Goal: Task Accomplishment & Management: Manage account settings

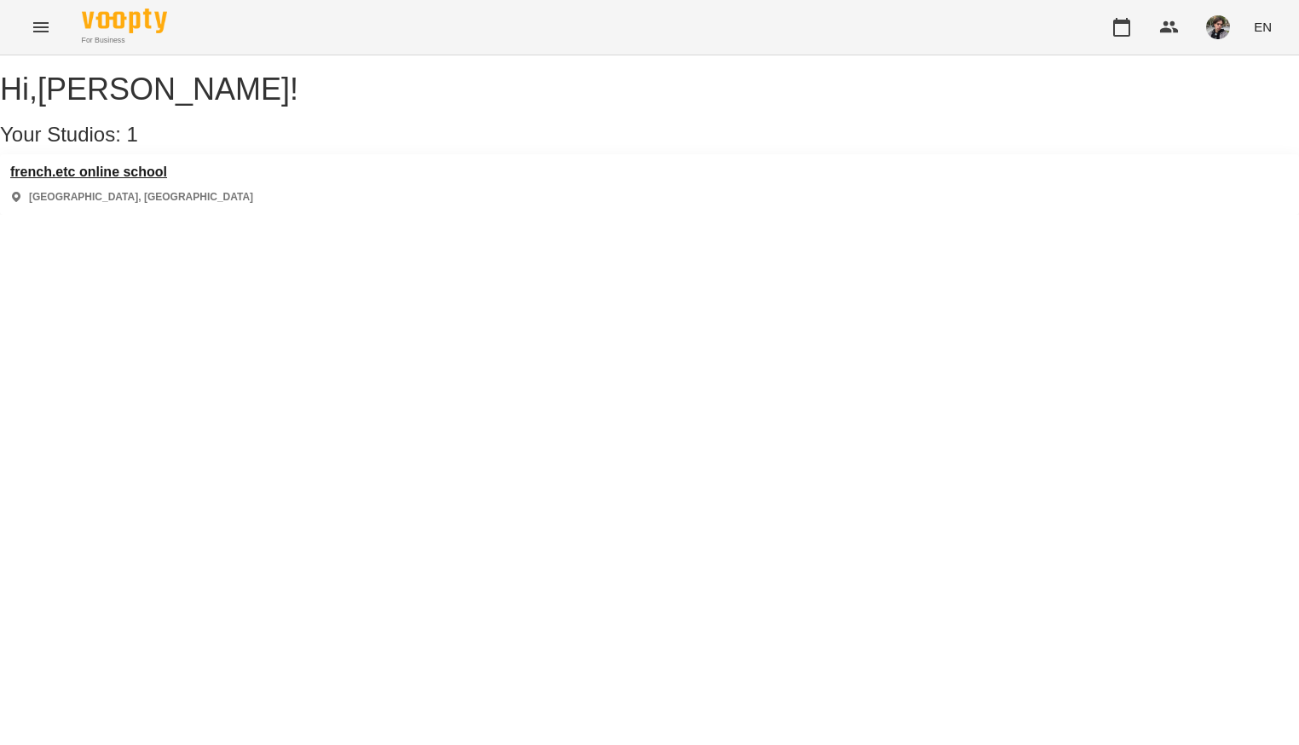
click at [159, 180] on h3 "french.etc online school" at bounding box center [131, 172] width 243 height 15
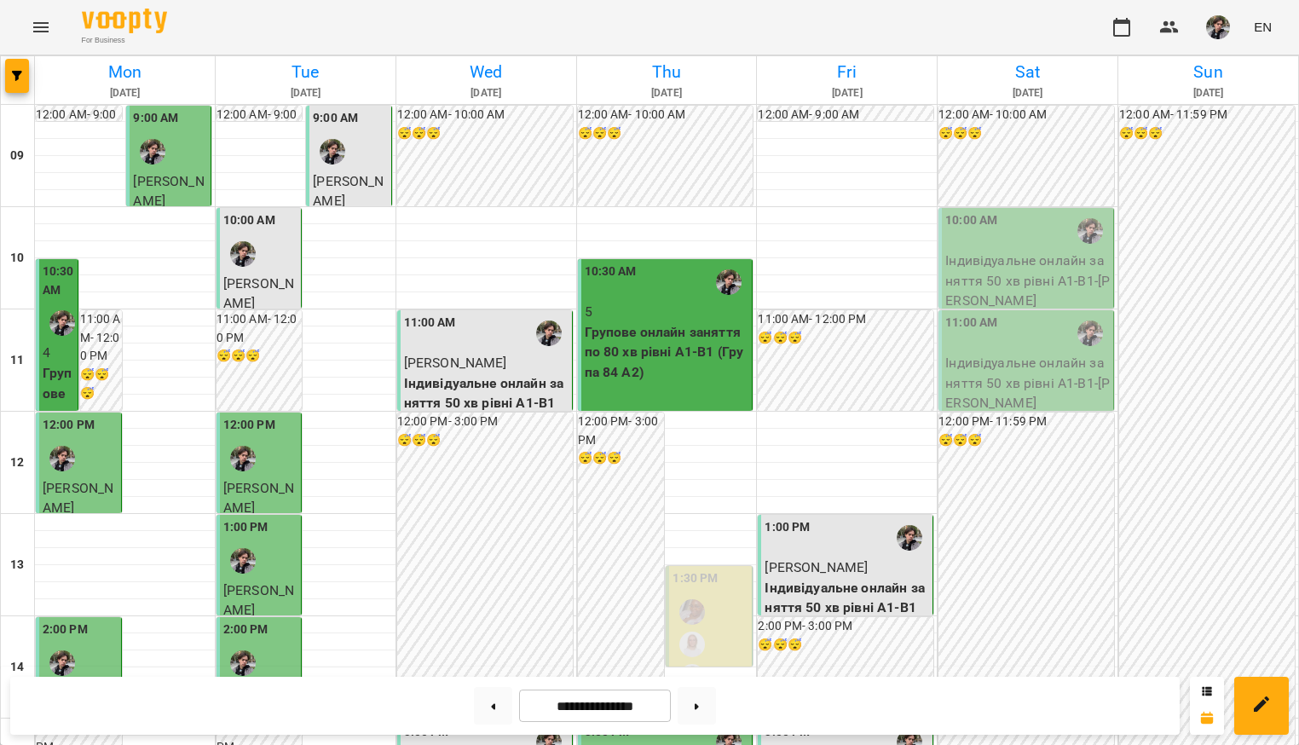
click at [1216, 26] on img "button" at bounding box center [1218, 27] width 24 height 24
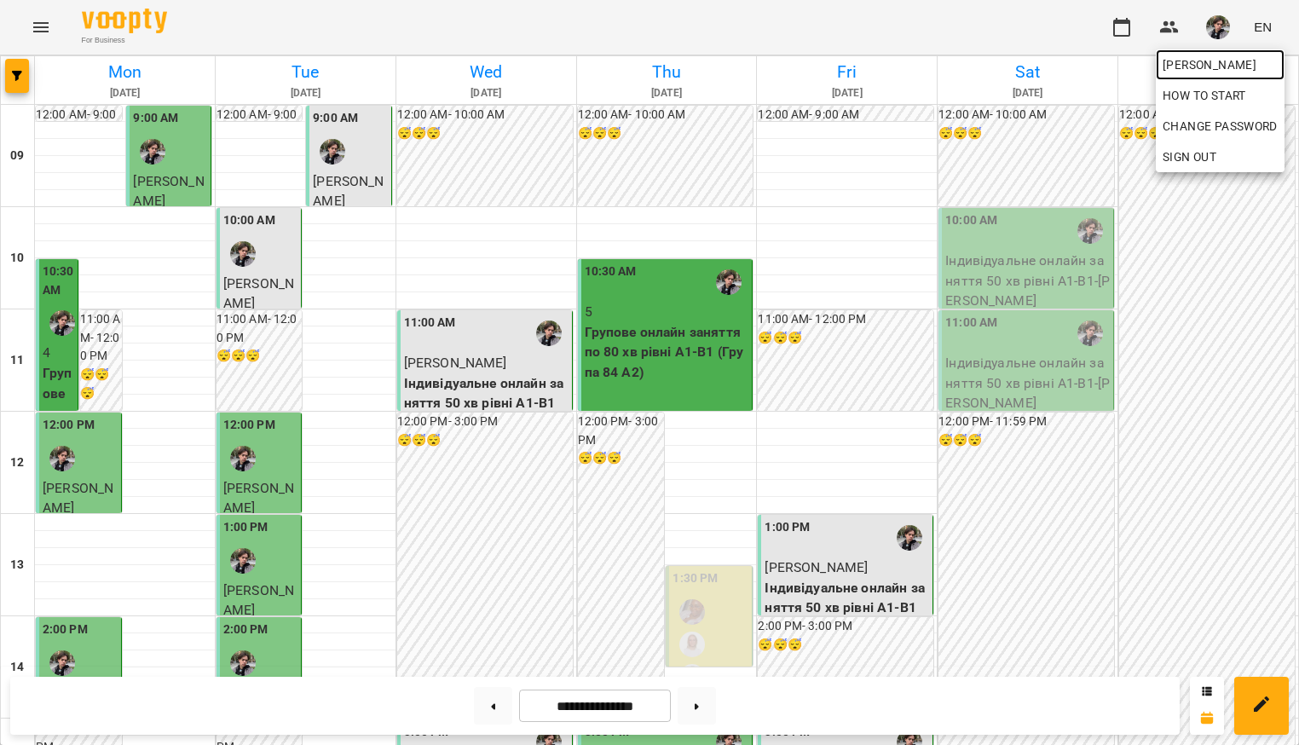
click at [1209, 61] on span "[PERSON_NAME]" at bounding box center [1220, 65] width 115 height 20
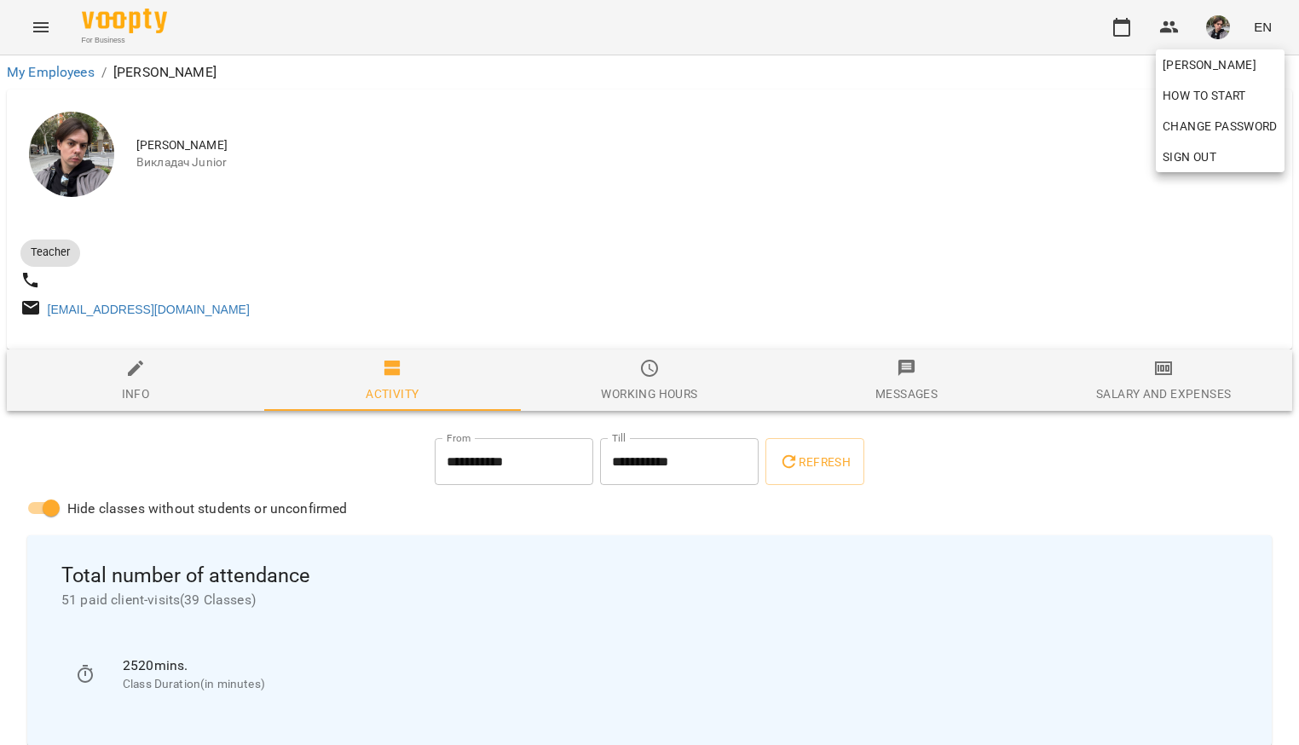
click at [794, 165] on div at bounding box center [649, 372] width 1299 height 745
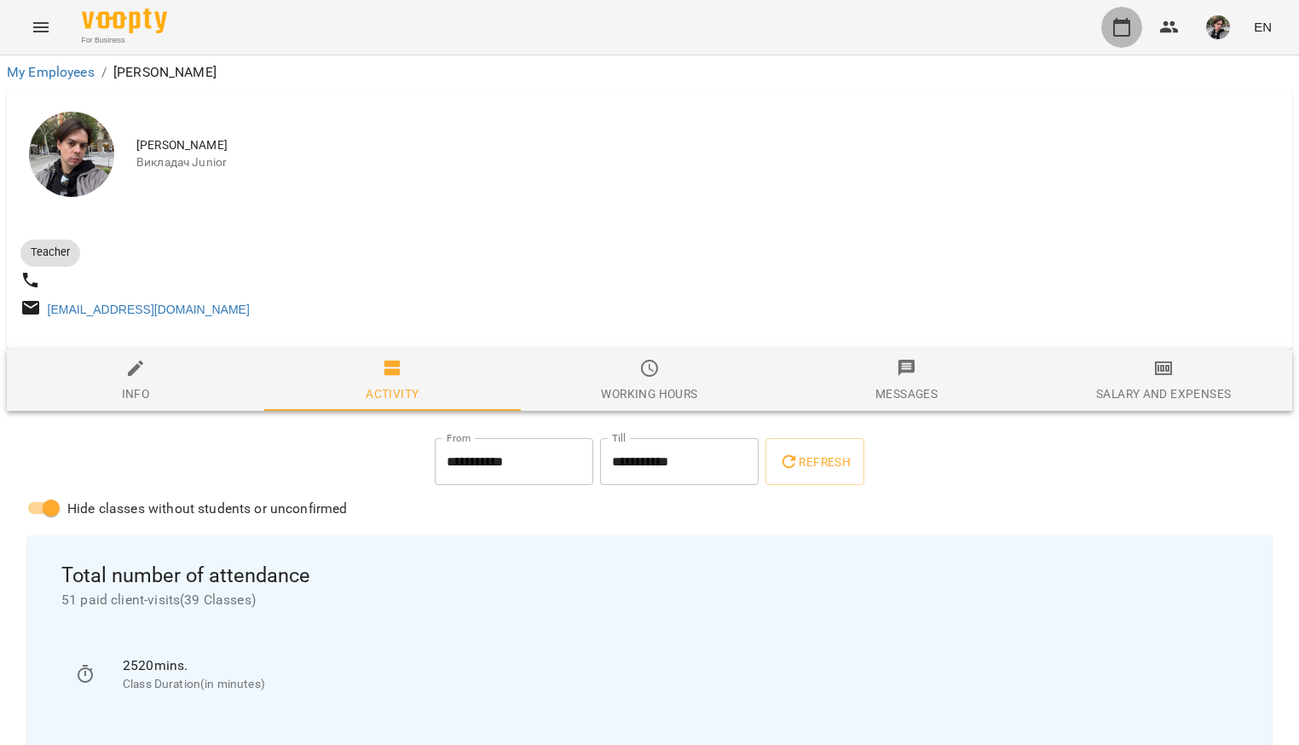
click at [1118, 31] on icon "button" at bounding box center [1122, 27] width 20 height 20
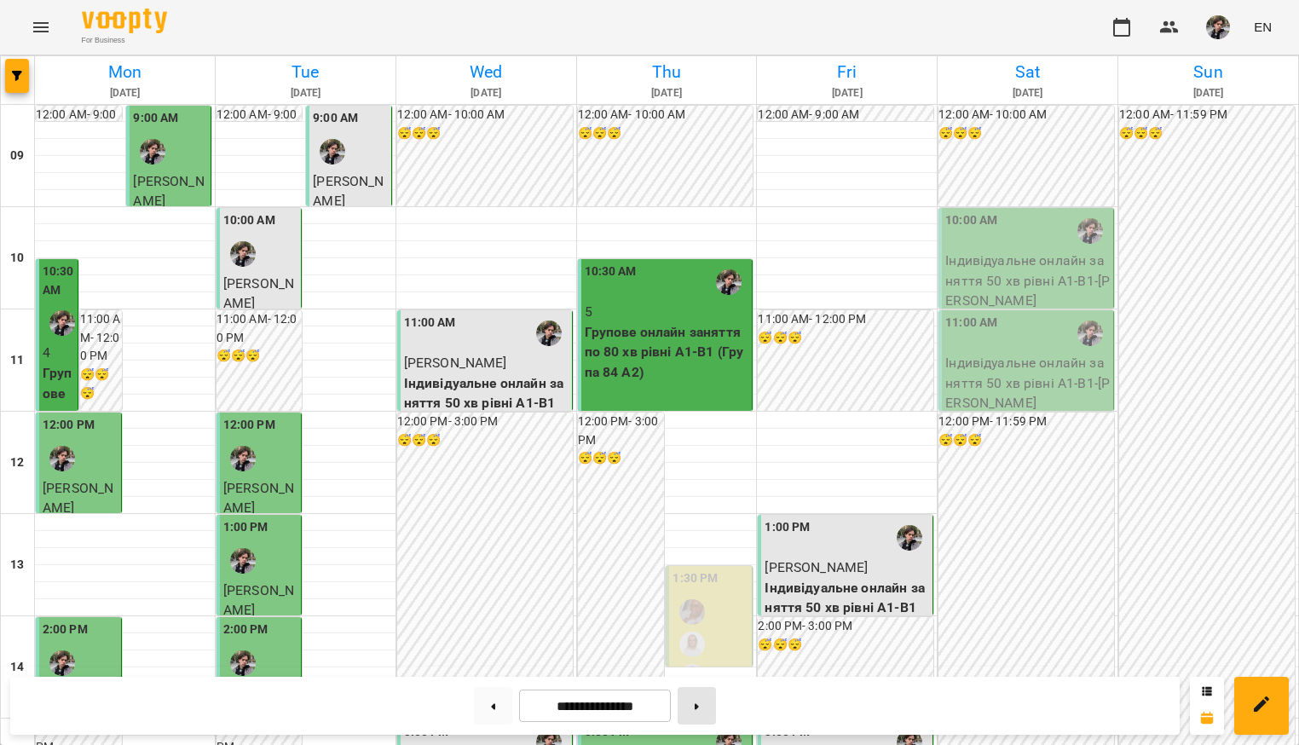
click at [701, 711] on button at bounding box center [697, 706] width 38 height 38
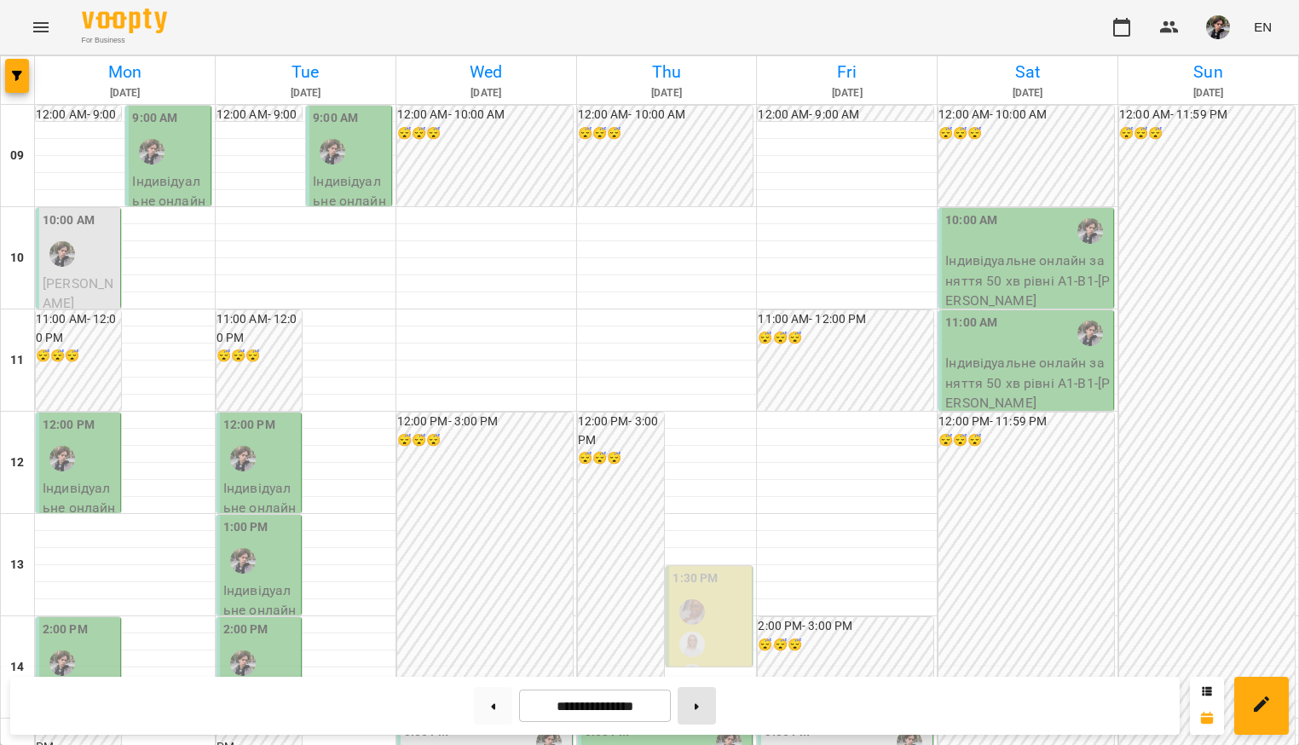
click at [699, 708] on icon at bounding box center [697, 706] width 4 height 6
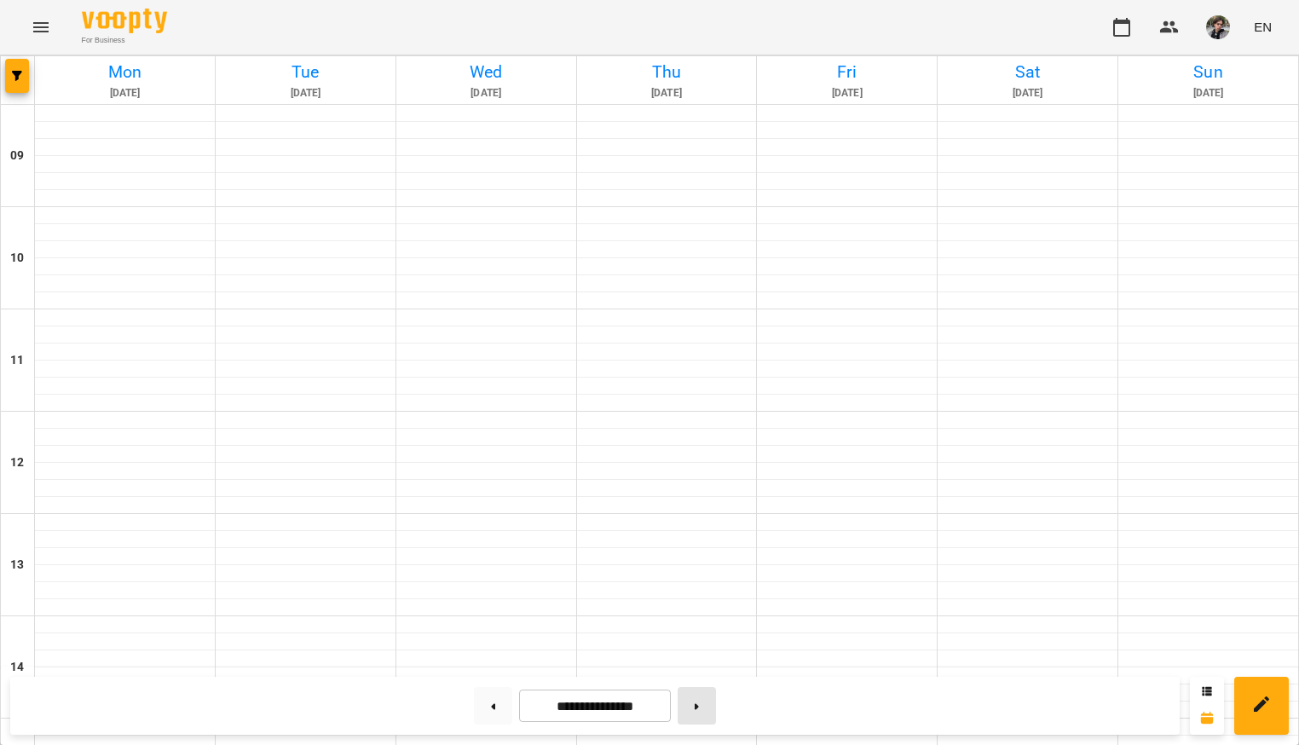
type input "**********"
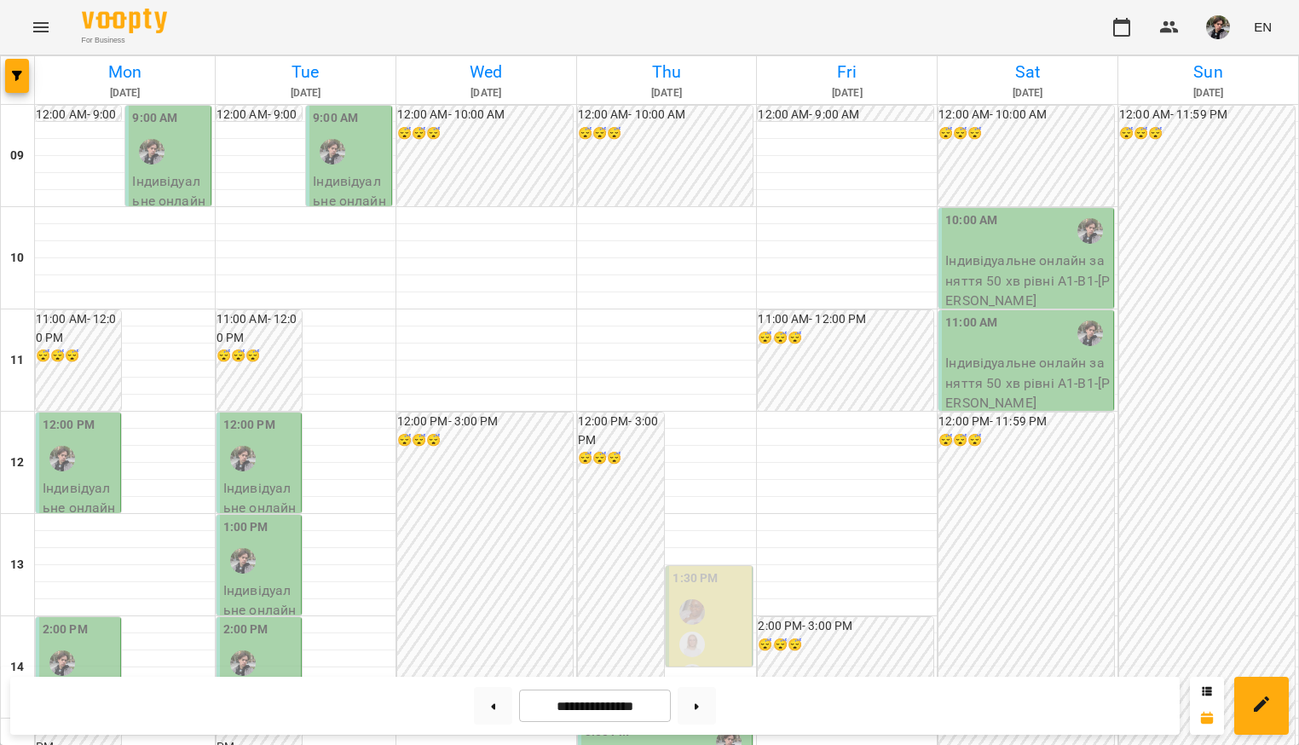
click at [1230, 32] on img "button" at bounding box center [1218, 27] width 24 height 24
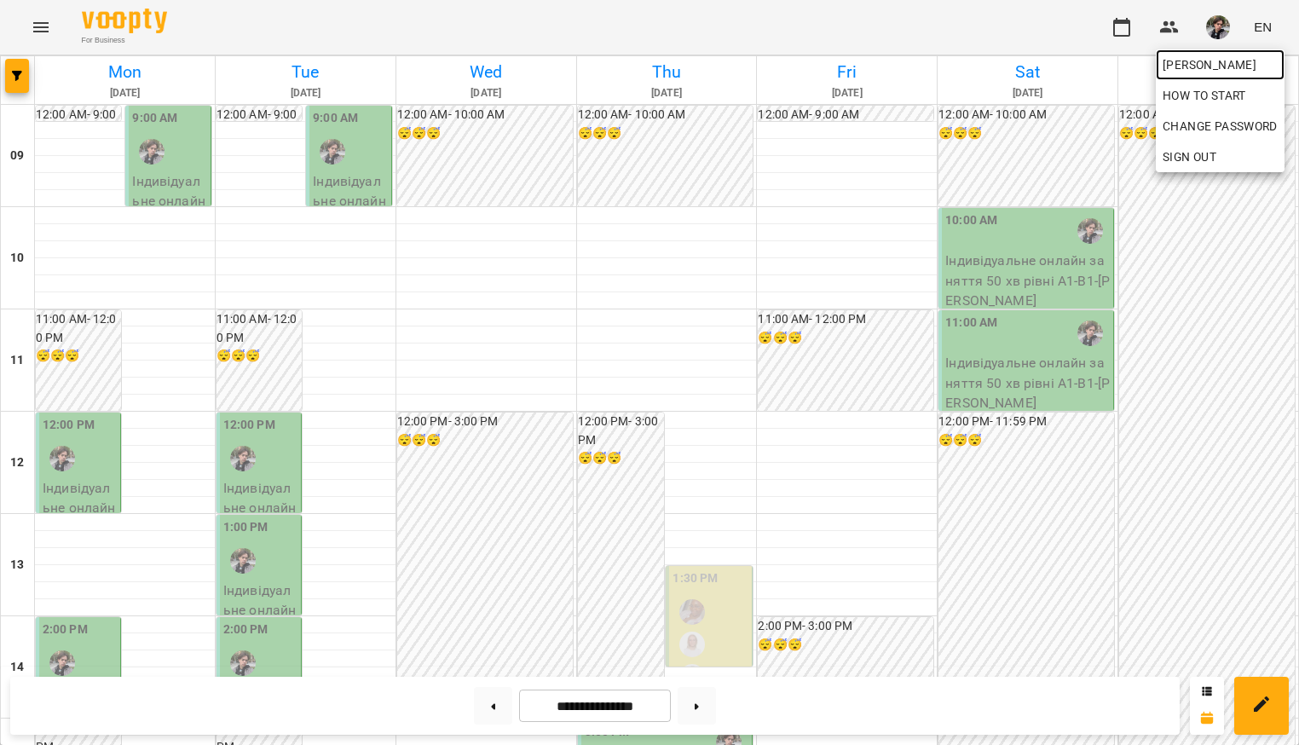
click at [1206, 49] on link "[PERSON_NAME]" at bounding box center [1220, 64] width 129 height 31
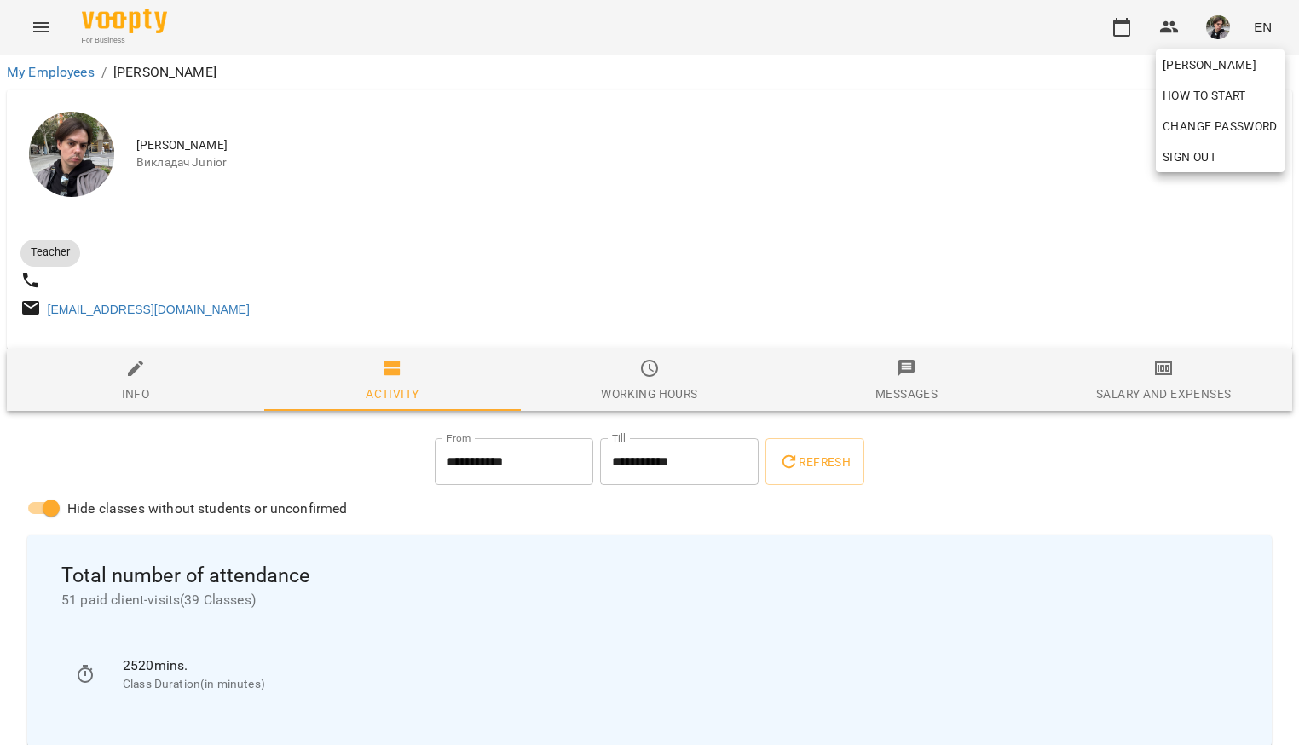
click at [950, 213] on div at bounding box center [649, 372] width 1299 height 745
click at [658, 386] on span "Working hours" at bounding box center [649, 381] width 237 height 46
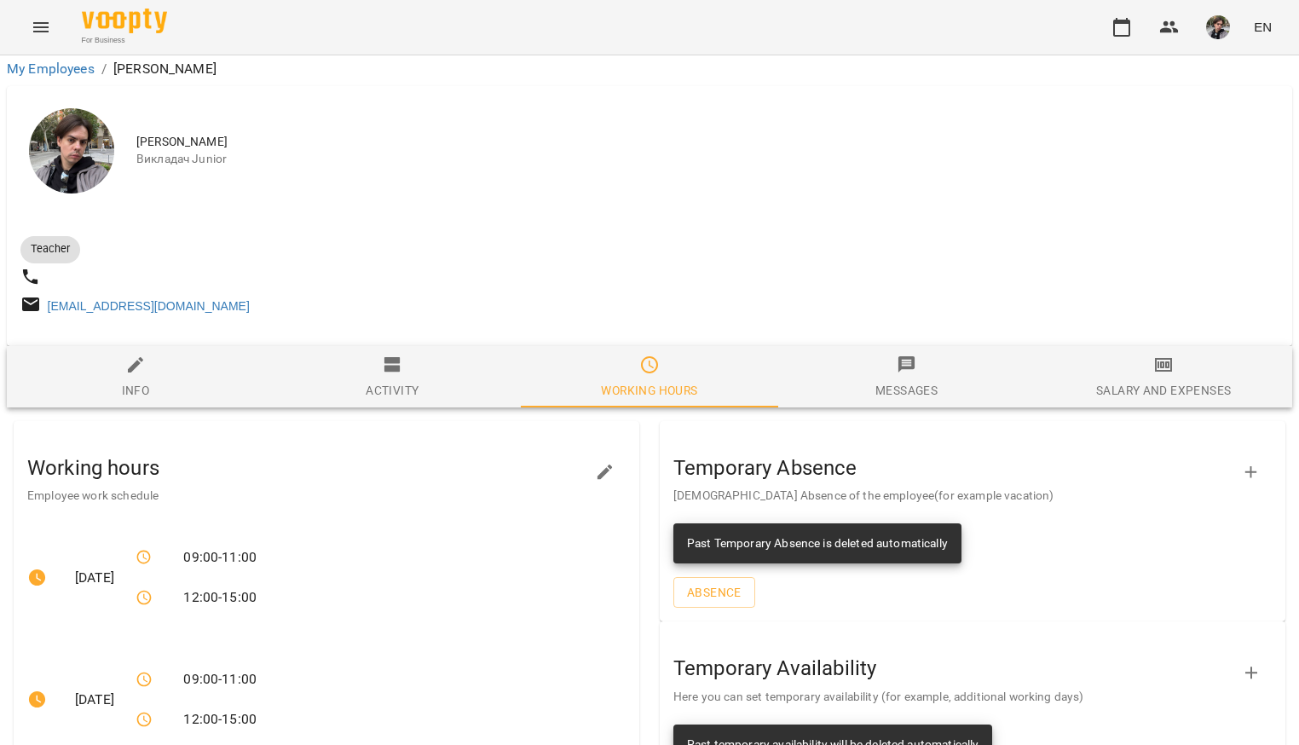
scroll to position [194, 0]
click at [893, 529] on div "Past Temporary Absence is deleted automatically" at bounding box center [817, 544] width 261 height 31
click at [784, 529] on div "Past Temporary Absence is deleted automatically" at bounding box center [817, 544] width 261 height 31
click at [1247, 462] on icon "button" at bounding box center [1251, 472] width 20 height 20
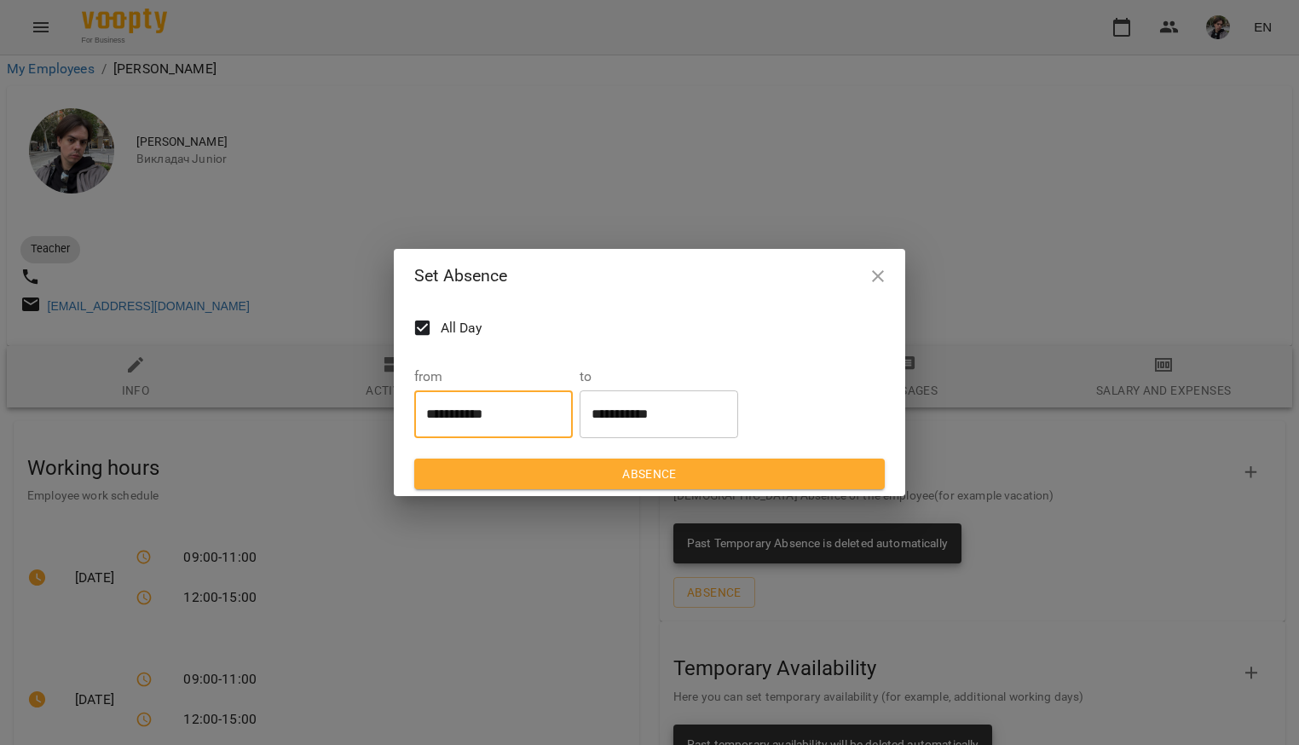
click at [488, 419] on input "**********" at bounding box center [493, 414] width 159 height 48
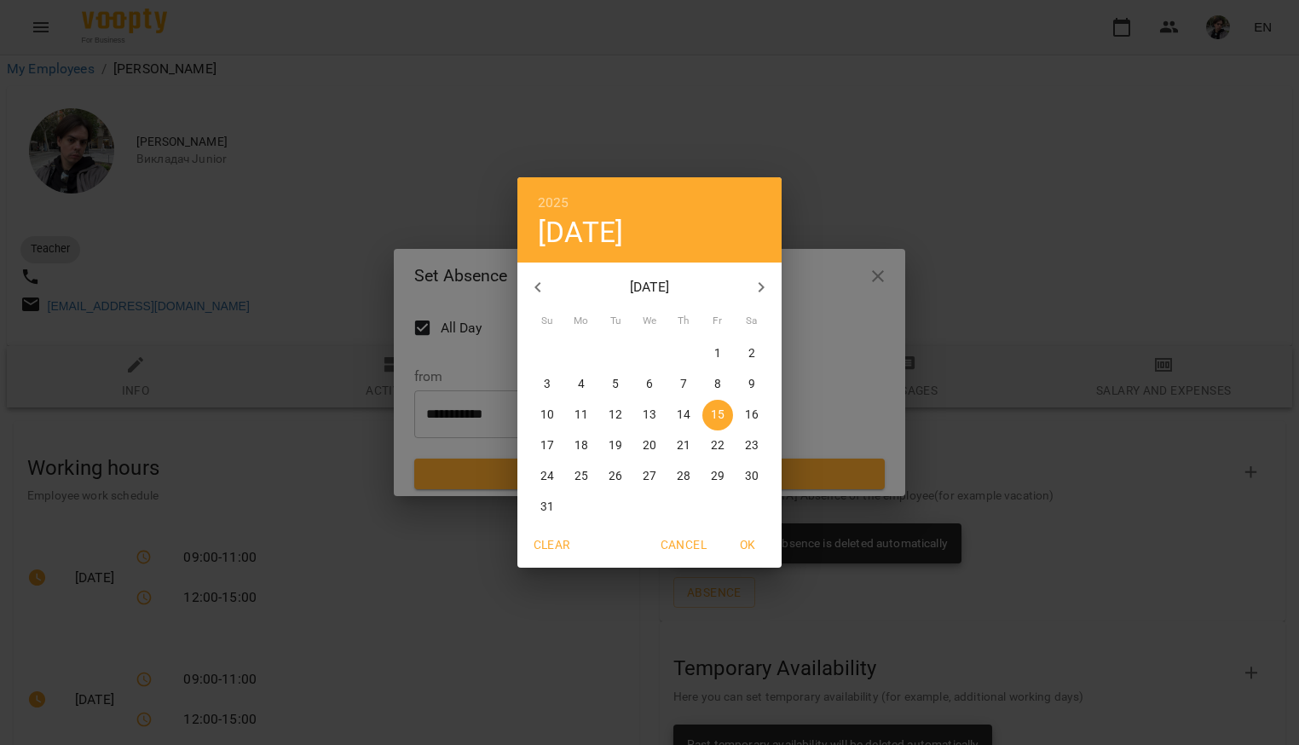
click at [711, 478] on p "29" at bounding box center [718, 476] width 14 height 17
type input "**********"
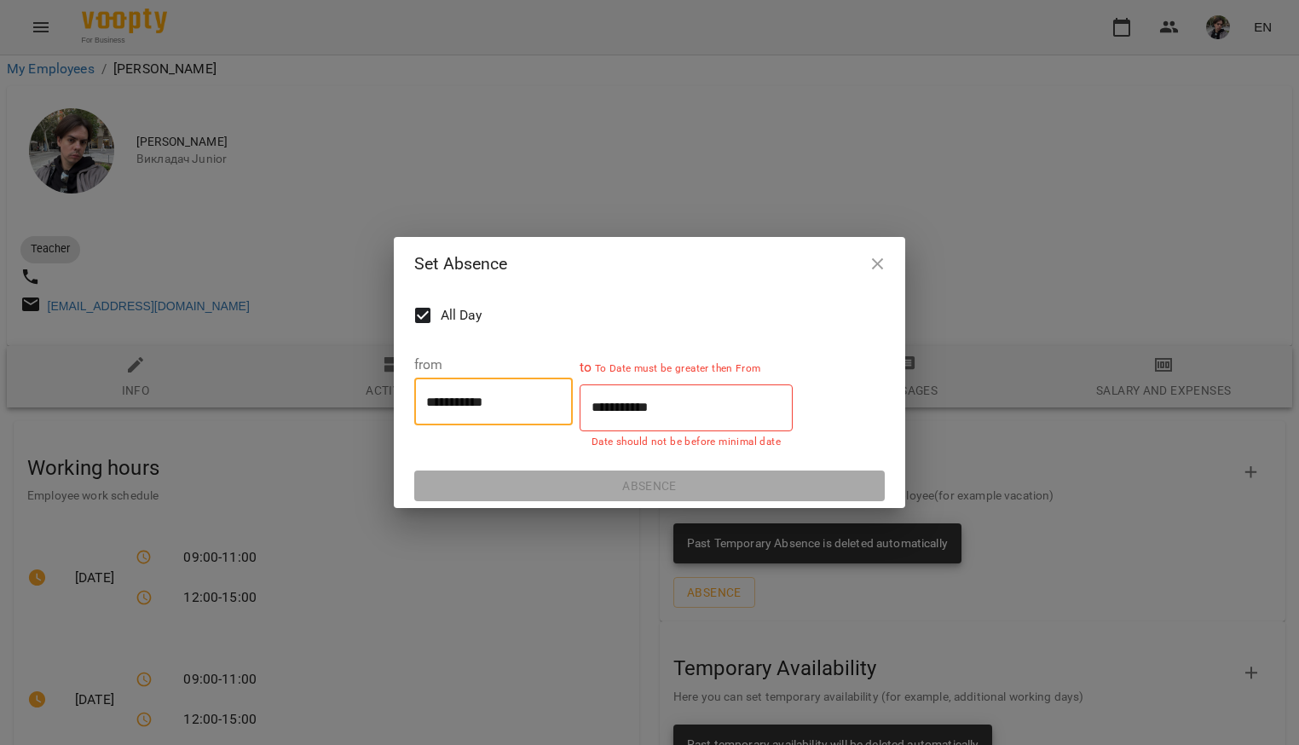
click at [696, 410] on input "**********" at bounding box center [686, 408] width 213 height 48
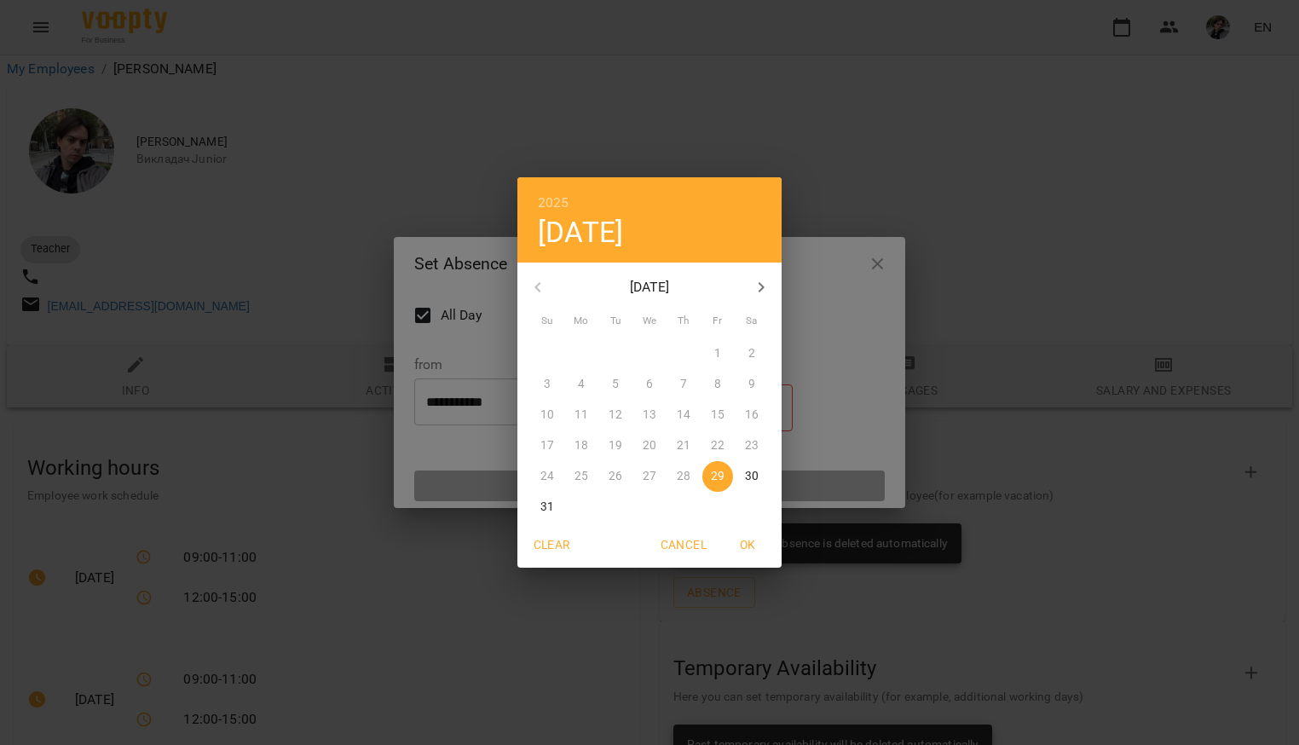
click at [760, 281] on icon "button" at bounding box center [761, 287] width 20 height 20
click at [575, 352] on span "1" at bounding box center [581, 353] width 31 height 17
type input "**********"
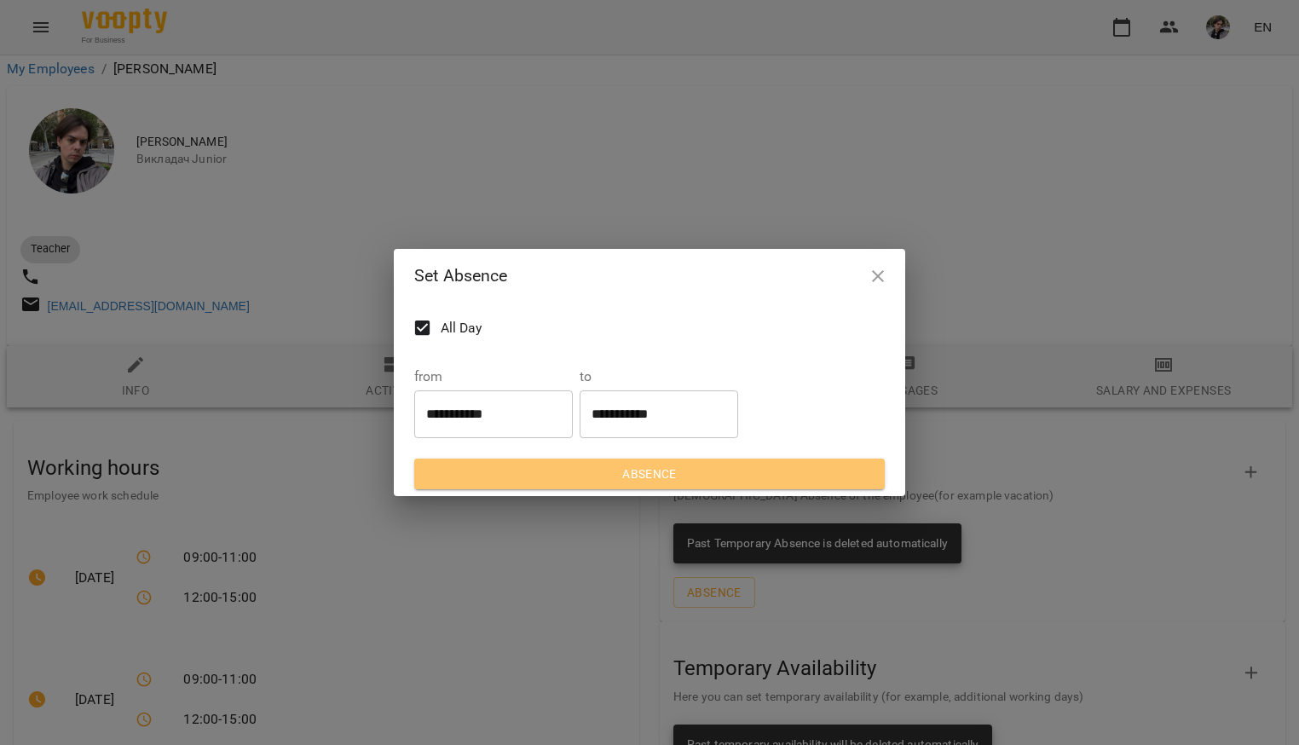
click at [677, 480] on span "Absence" at bounding box center [649, 474] width 443 height 20
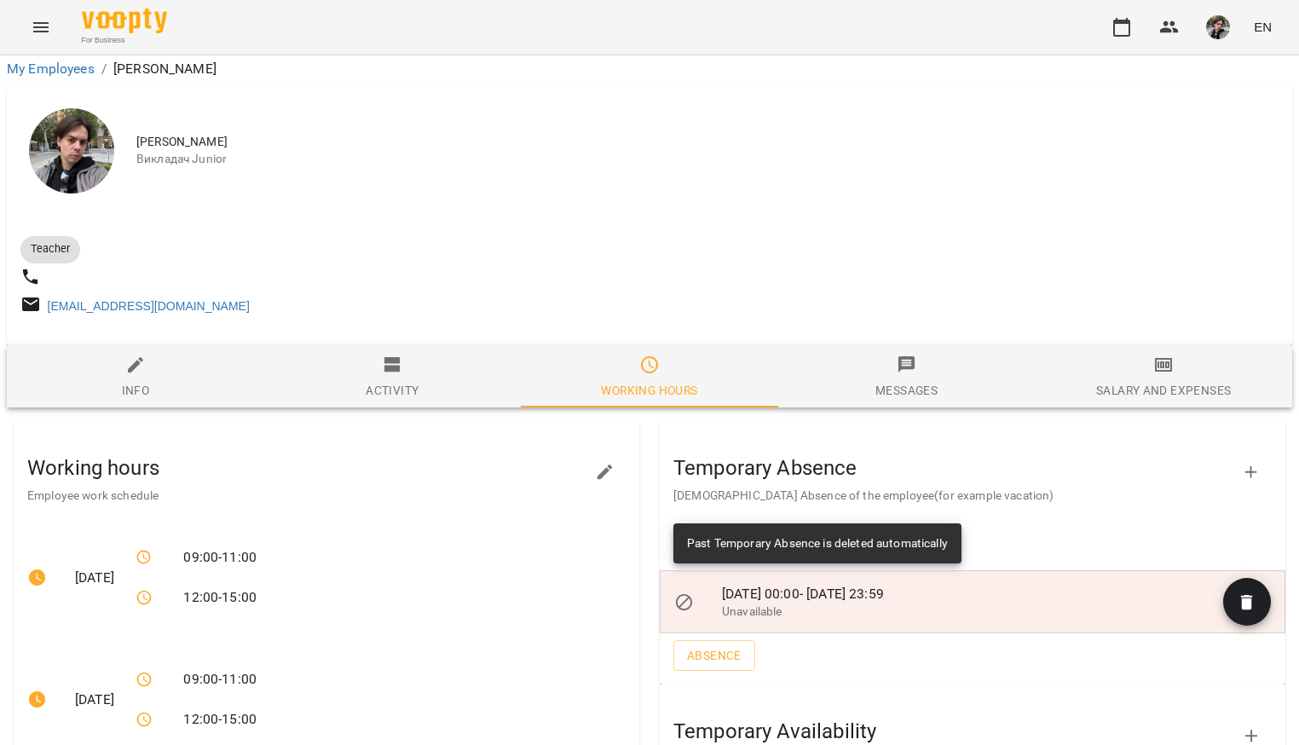
click at [947, 633] on li "Absence" at bounding box center [973, 655] width 626 height 44
click at [1071, 440] on div "Temporary Absence [DEMOGRAPHIC_DATA] Absence of the employee(for example vacati…" at bounding box center [958, 472] width 571 height 65
